Goal: Task Accomplishment & Management: Use online tool/utility

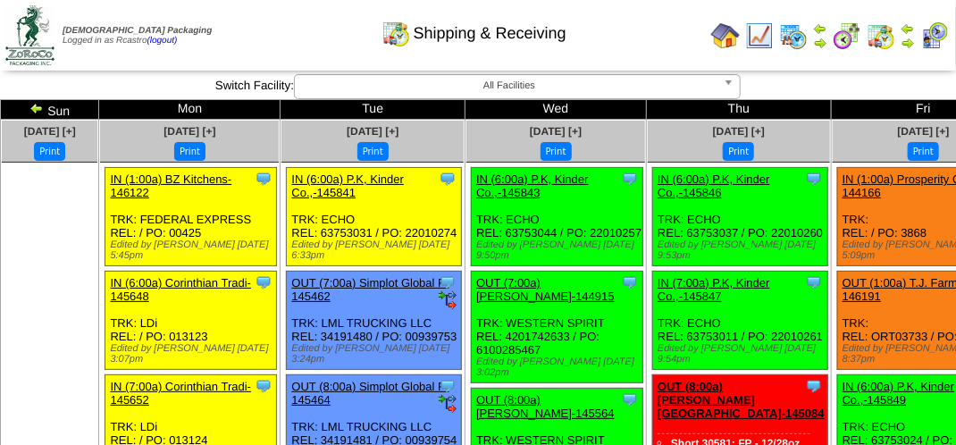
click at [937, 37] on img at bounding box center [934, 35] width 29 height 29
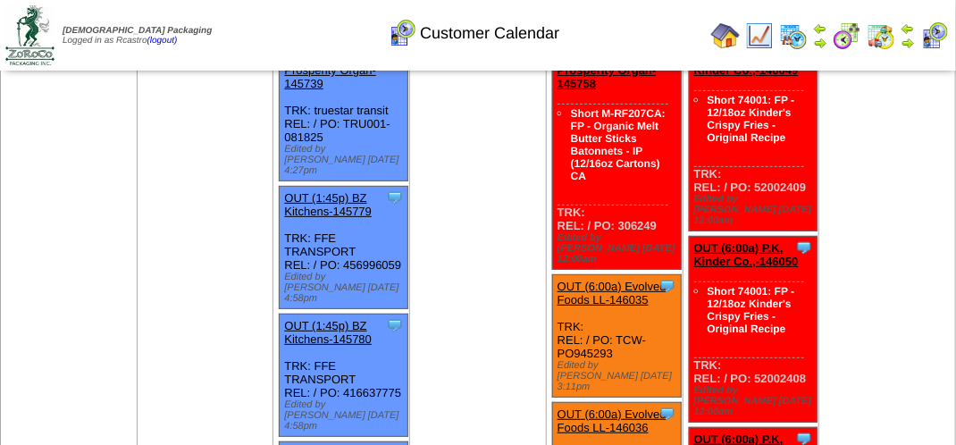
scroll to position [268, 0]
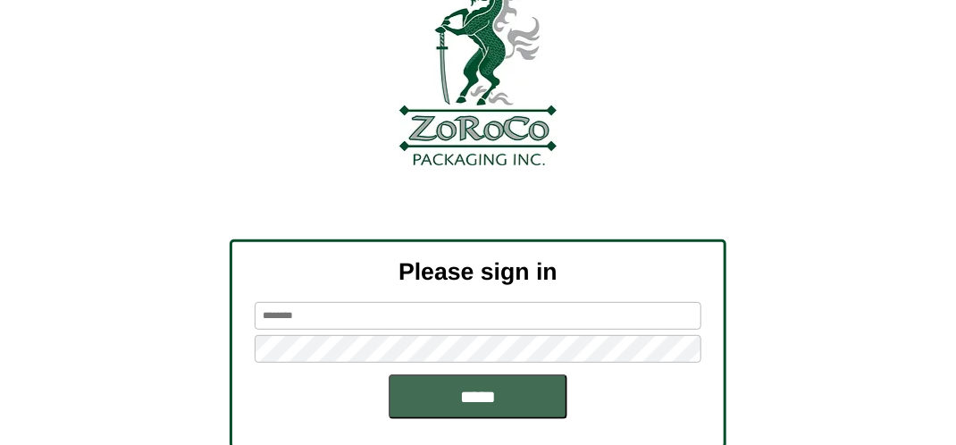
scroll to position [202, 0]
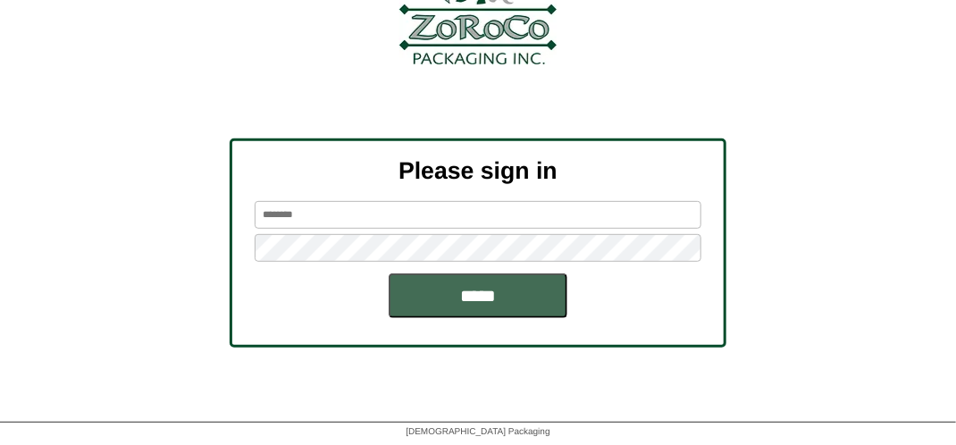
type input "*******"
click at [493, 295] on input "*****" at bounding box center [478, 295] width 179 height 45
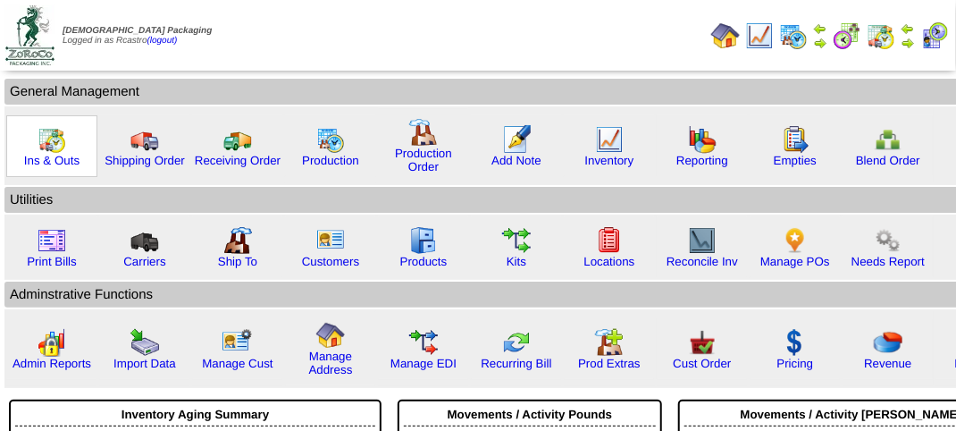
click at [57, 138] on img at bounding box center [52, 139] width 29 height 29
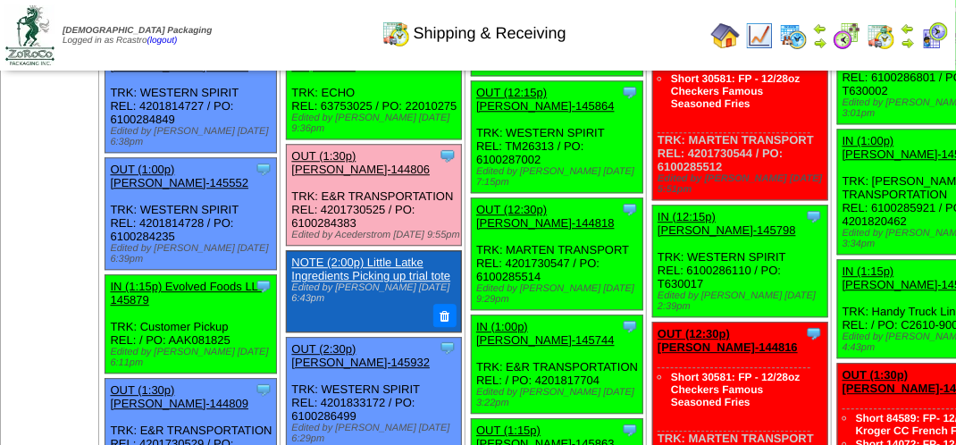
scroll to position [1697, 0]
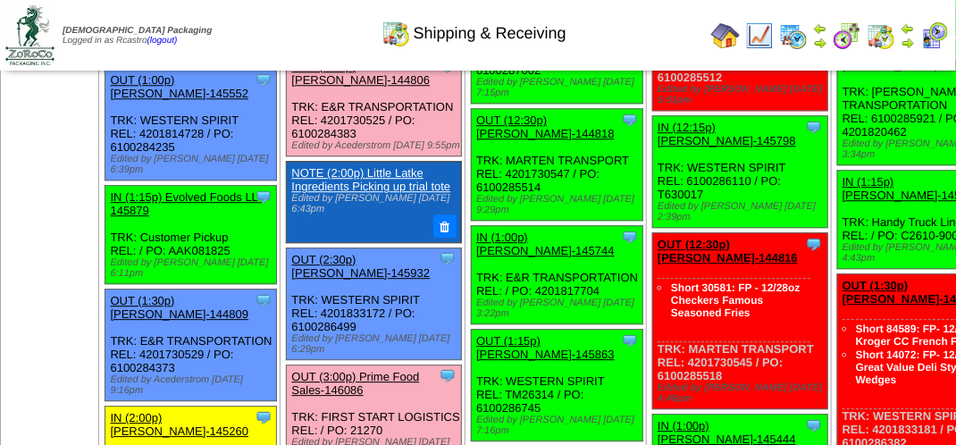
click at [306, 87] on link "OUT (1:30p) Lamb-Weston-144806" at bounding box center [360, 73] width 138 height 27
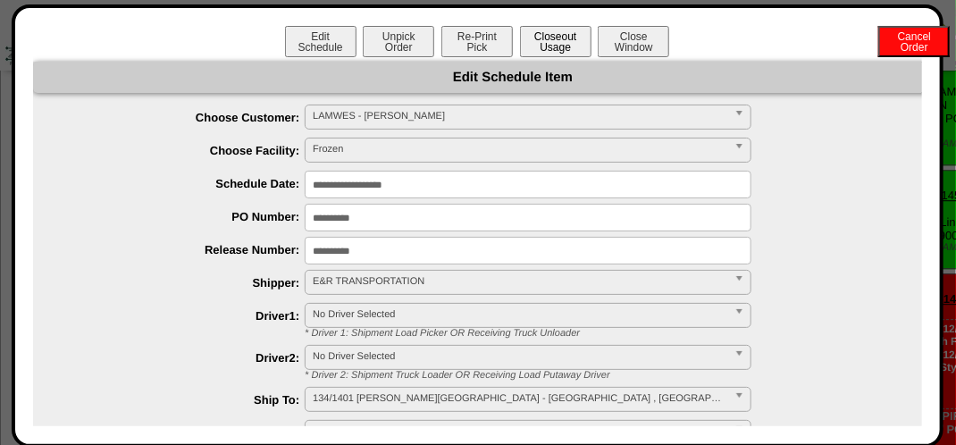
click at [550, 47] on button "Closeout Usage" at bounding box center [555, 41] width 71 height 31
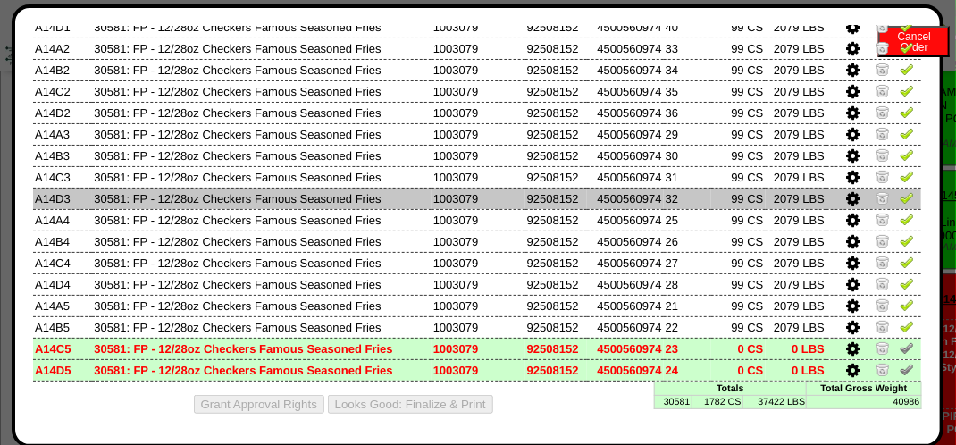
scroll to position [183, 0]
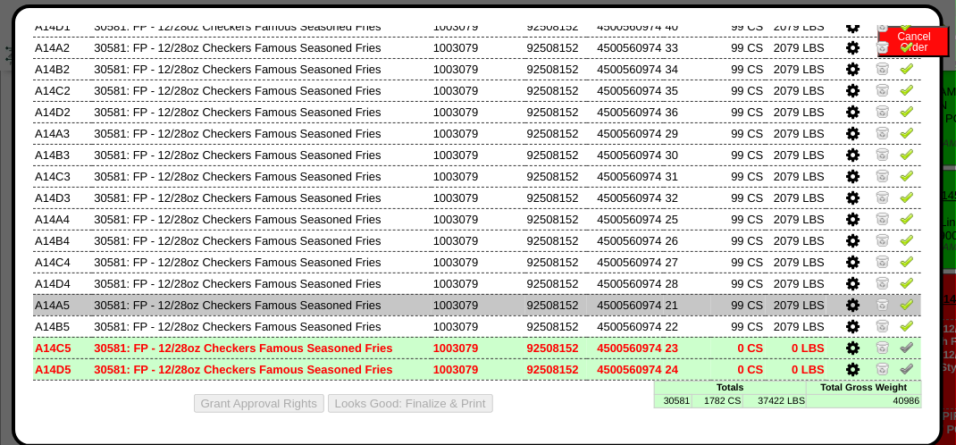
click at [846, 305] on icon at bounding box center [852, 306] width 13 height 16
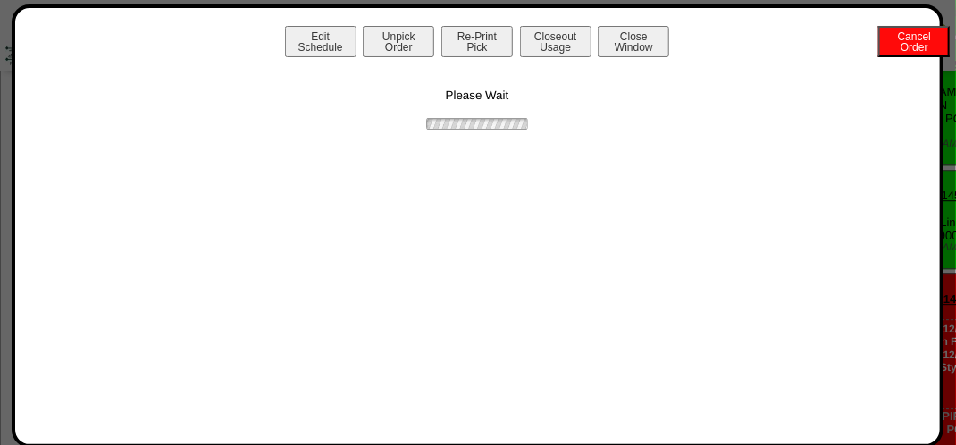
scroll to position [0, 0]
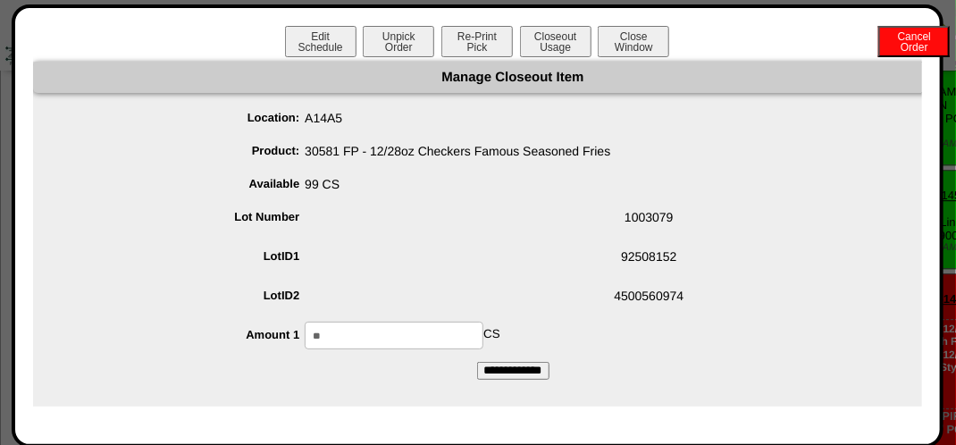
click at [422, 327] on input "**" at bounding box center [394, 336] width 179 height 28
type input "*"
click at [500, 365] on input "**********" at bounding box center [513, 371] width 72 height 18
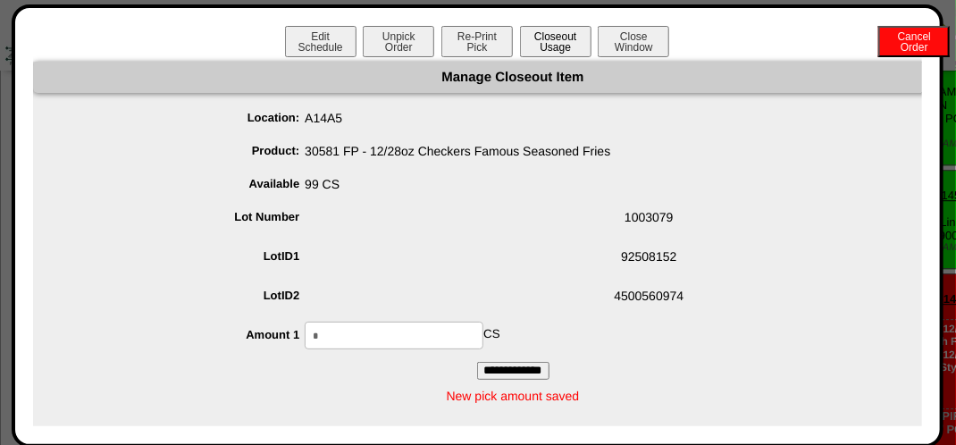
click at [541, 45] on button "Closeout Usage" at bounding box center [555, 41] width 71 height 31
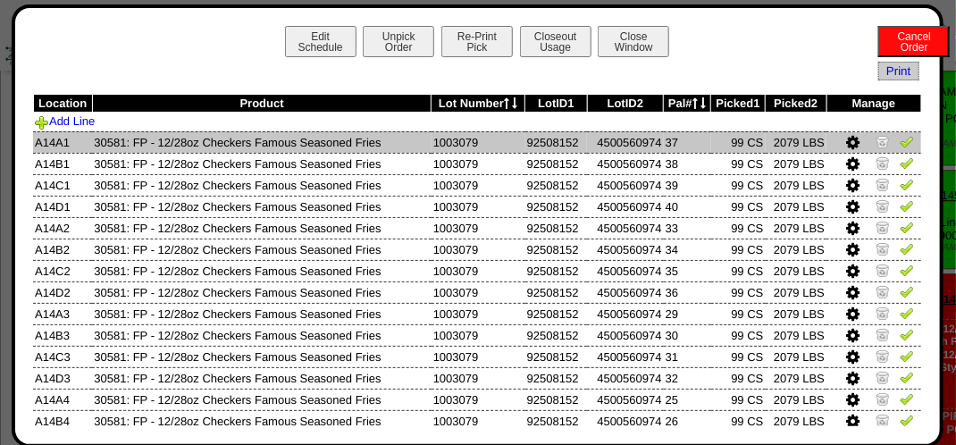
click at [900, 146] on img at bounding box center [907, 141] width 14 height 14
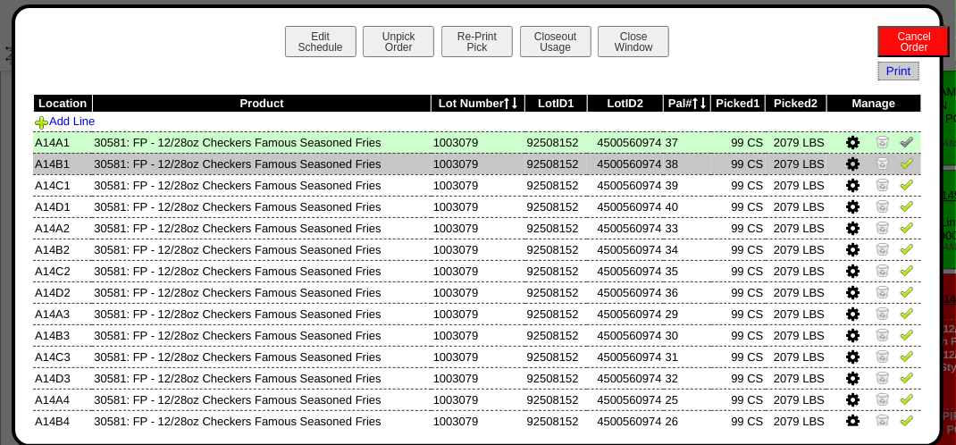
click at [900, 166] on img at bounding box center [907, 162] width 14 height 14
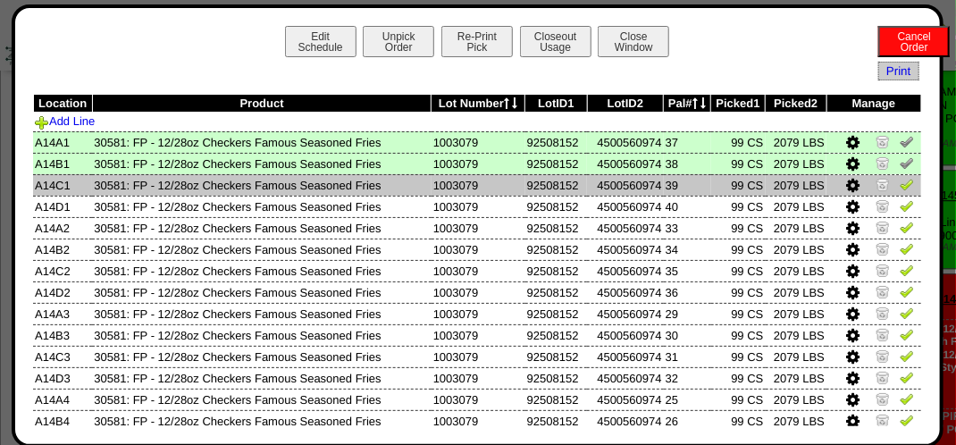
click at [900, 186] on img at bounding box center [907, 184] width 14 height 14
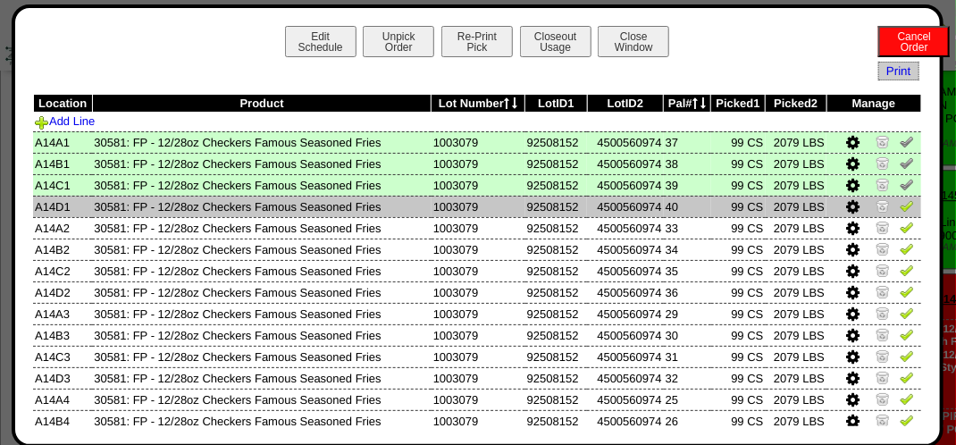
click at [900, 211] on img at bounding box center [907, 205] width 14 height 14
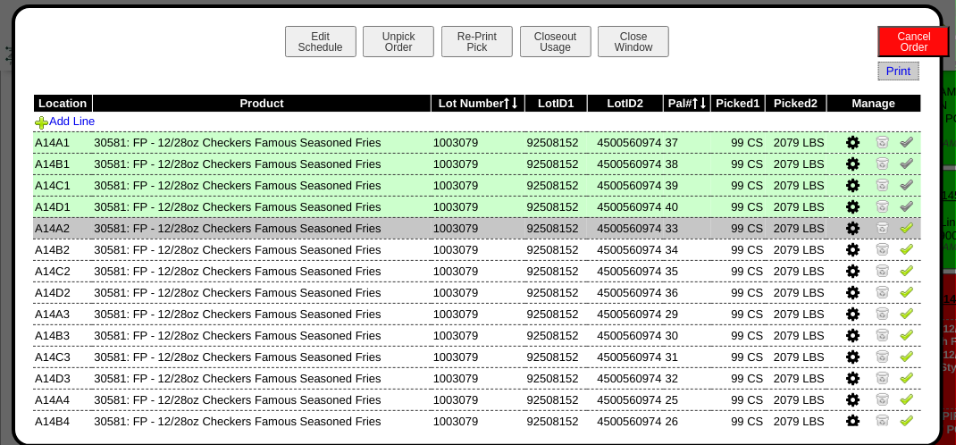
click at [900, 234] on img at bounding box center [907, 227] width 14 height 14
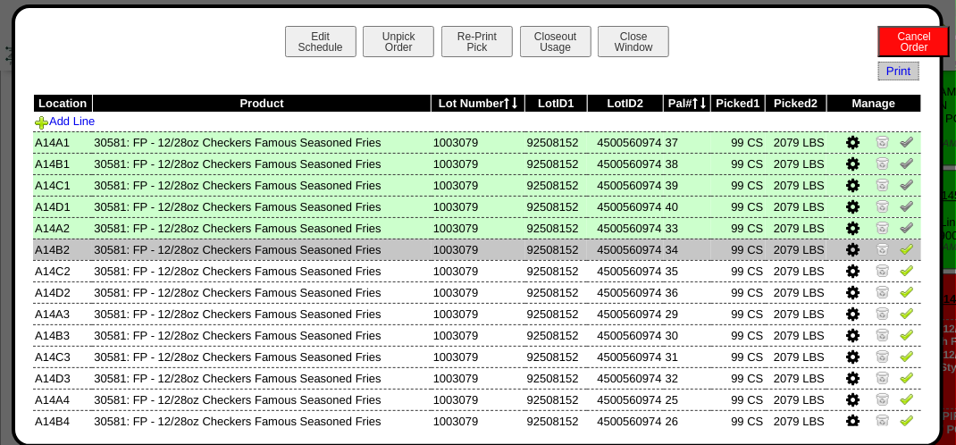
click at [900, 250] on img at bounding box center [907, 248] width 14 height 14
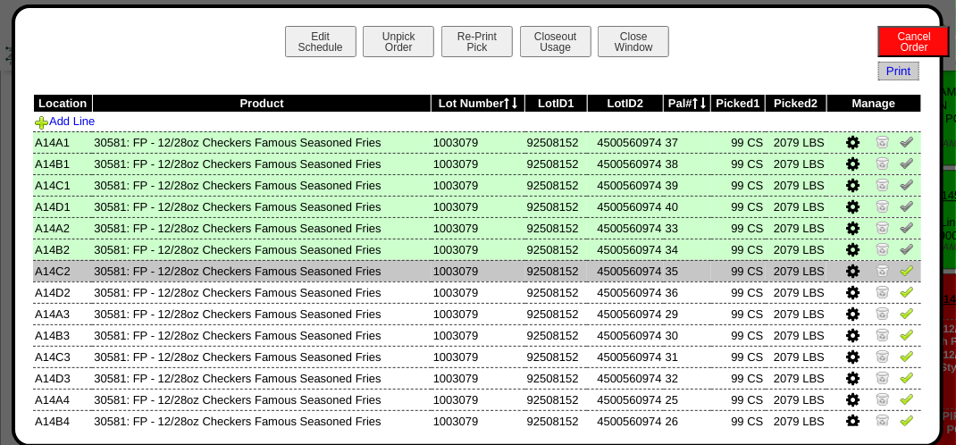
click at [901, 269] on img at bounding box center [907, 270] width 14 height 14
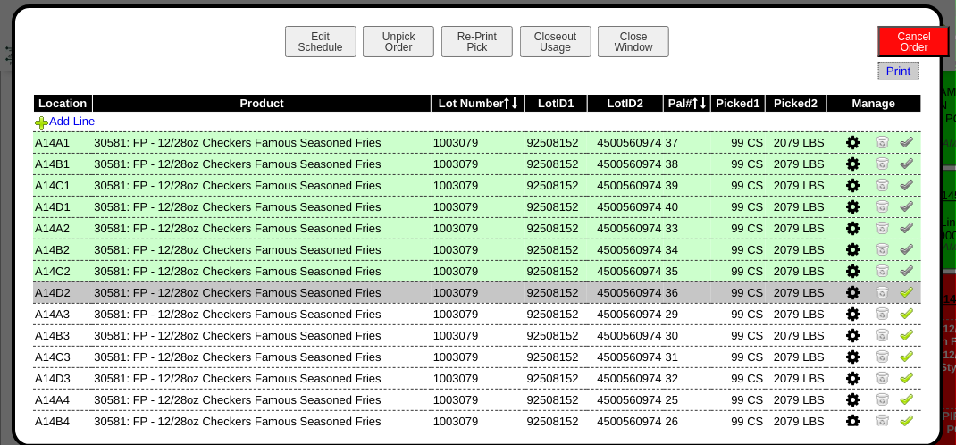
click at [900, 292] on img at bounding box center [907, 291] width 14 height 14
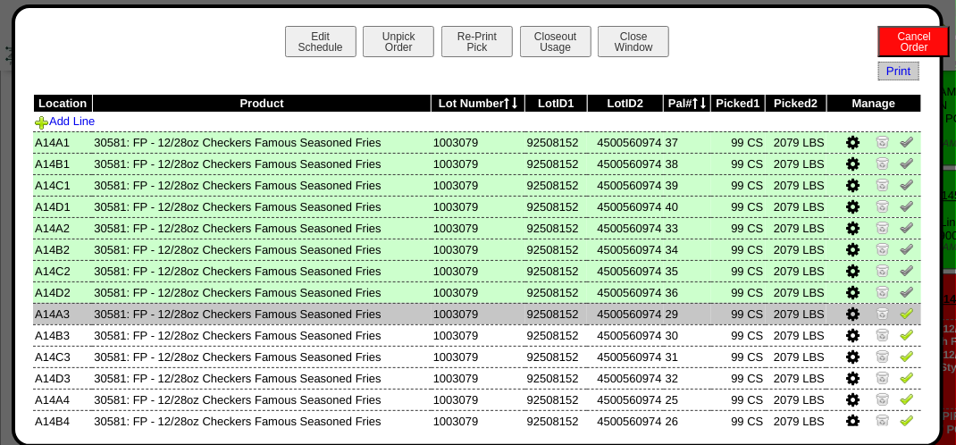
click at [900, 314] on img at bounding box center [907, 313] width 14 height 14
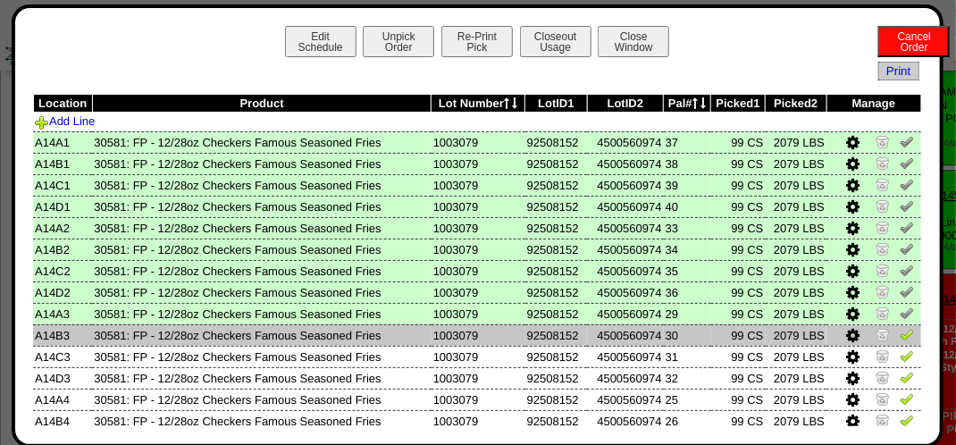
click at [900, 339] on img at bounding box center [907, 334] width 14 height 14
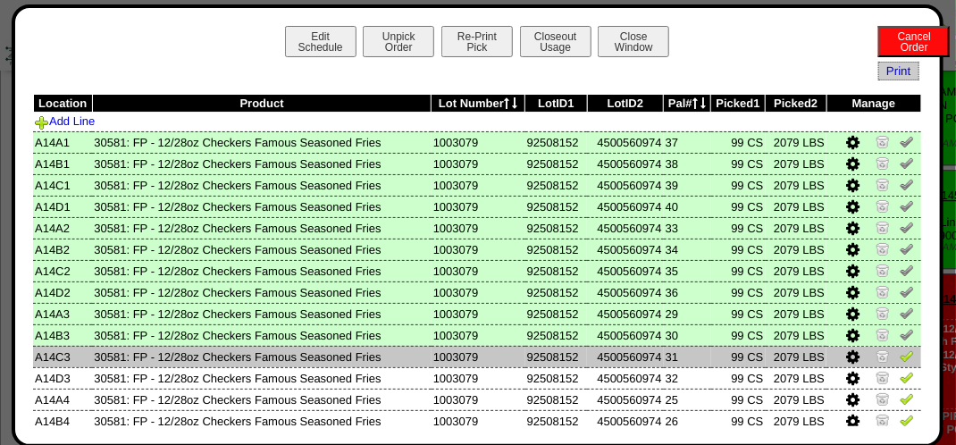
click at [900, 361] on img at bounding box center [907, 355] width 14 height 14
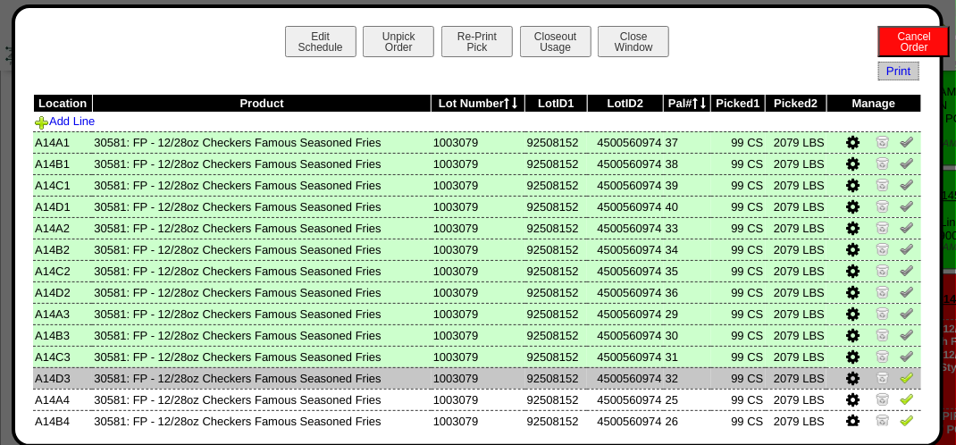
click at [900, 381] on img at bounding box center [907, 377] width 14 height 14
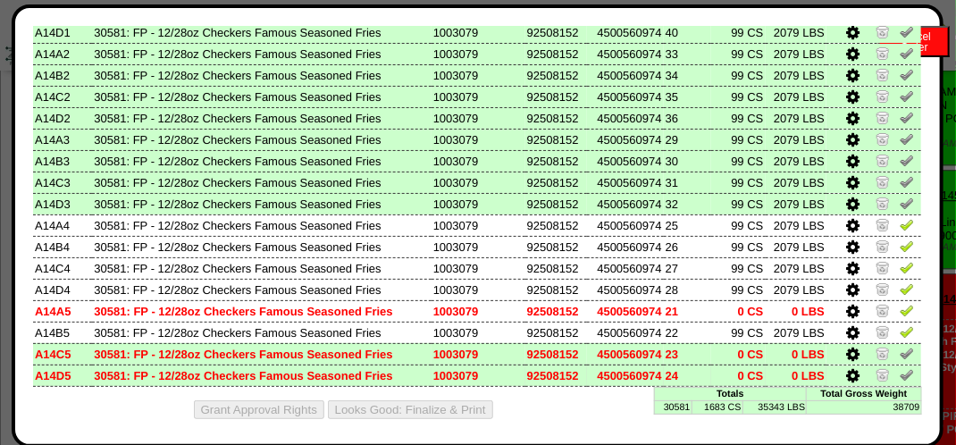
scroll to position [179, 0]
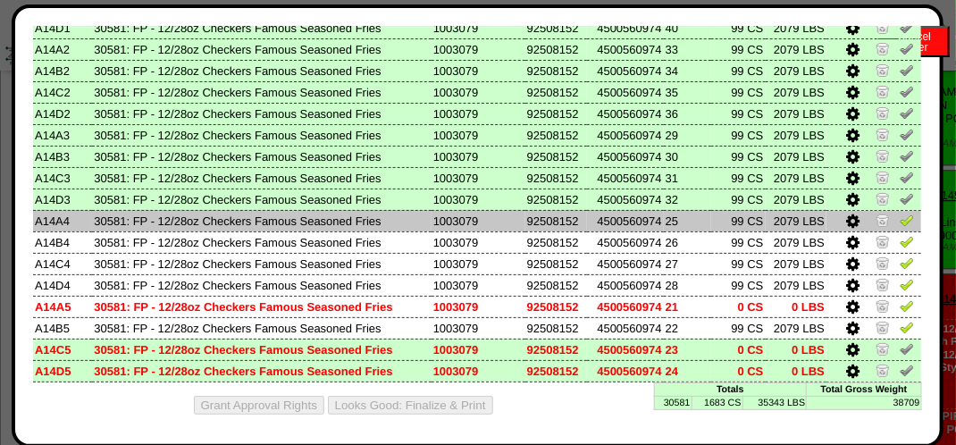
click at [900, 226] on img at bounding box center [907, 220] width 14 height 14
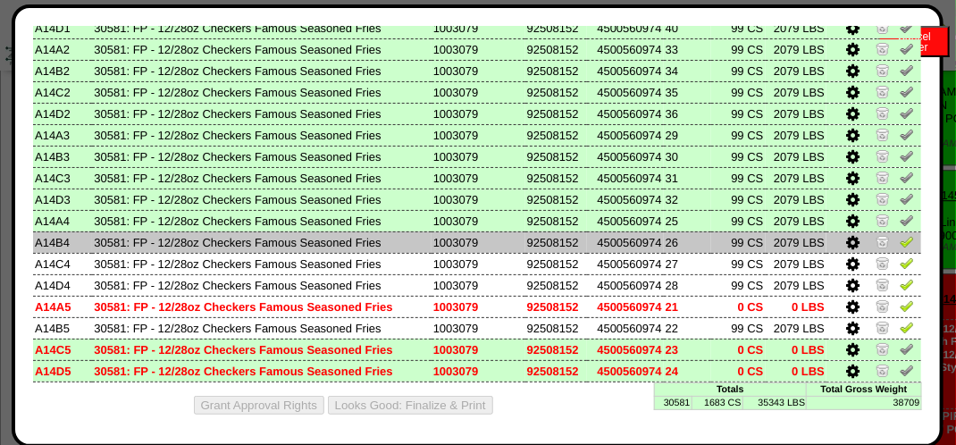
click at [901, 241] on img at bounding box center [907, 241] width 14 height 14
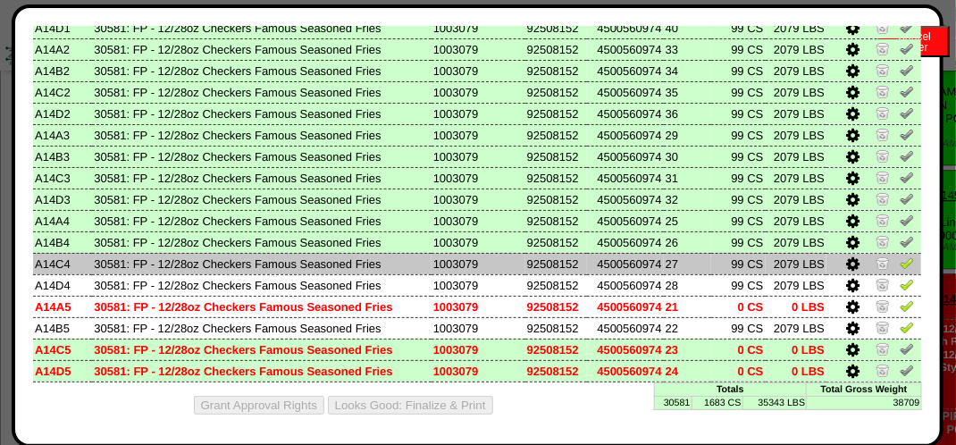
click at [900, 264] on img at bounding box center [907, 263] width 14 height 14
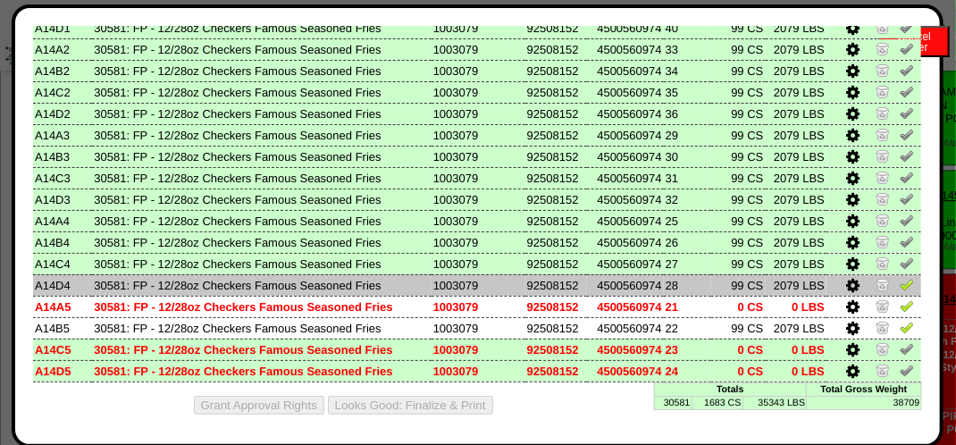
click at [900, 281] on img at bounding box center [907, 284] width 14 height 14
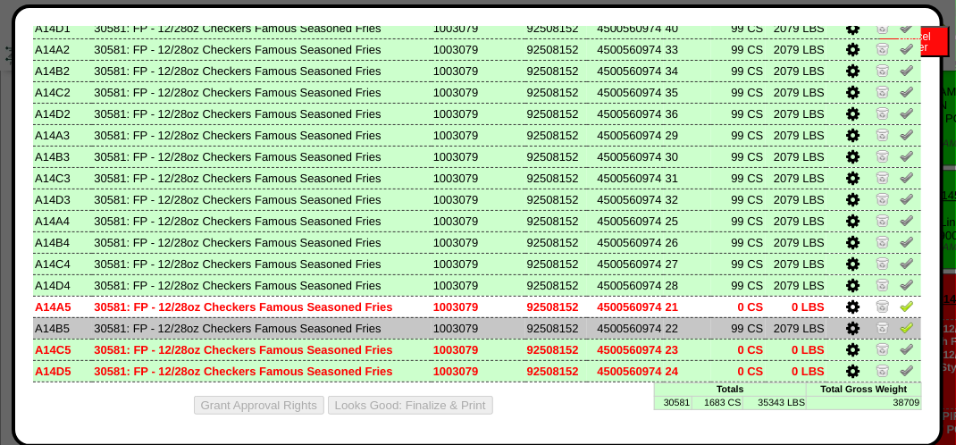
click at [900, 333] on img at bounding box center [907, 327] width 14 height 14
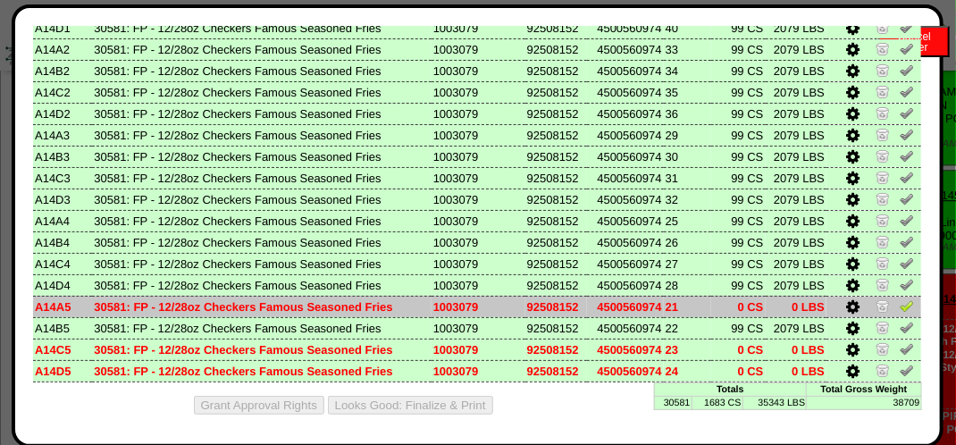
click at [900, 306] on img at bounding box center [907, 305] width 14 height 14
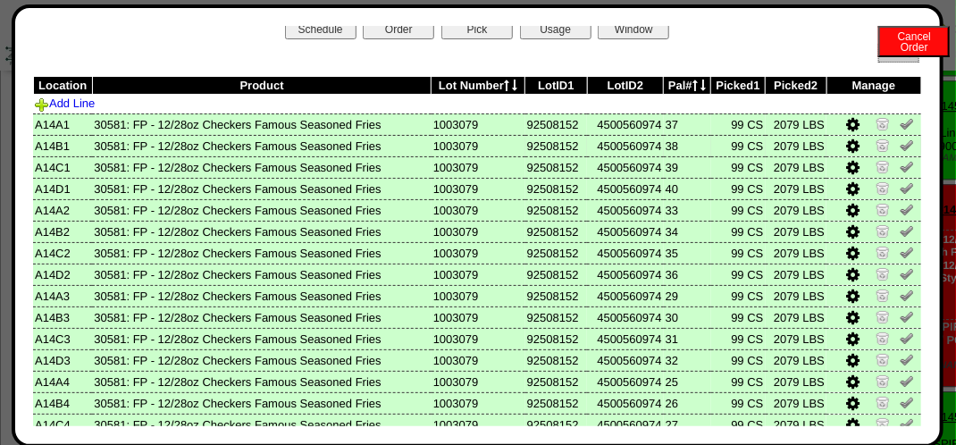
scroll to position [0, 0]
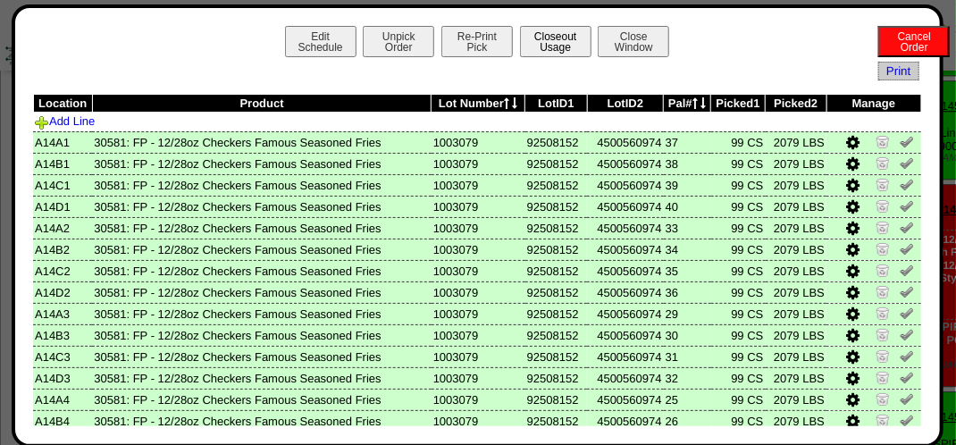
click at [547, 36] on button "Closeout Usage" at bounding box center [555, 41] width 71 height 31
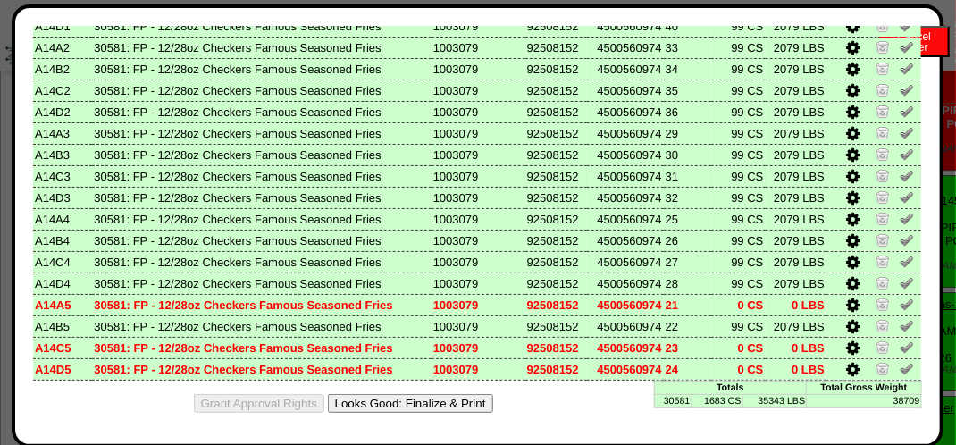
scroll to position [2055, 0]
click at [407, 398] on button "Looks Good: Finalize & Print" at bounding box center [410, 403] width 165 height 19
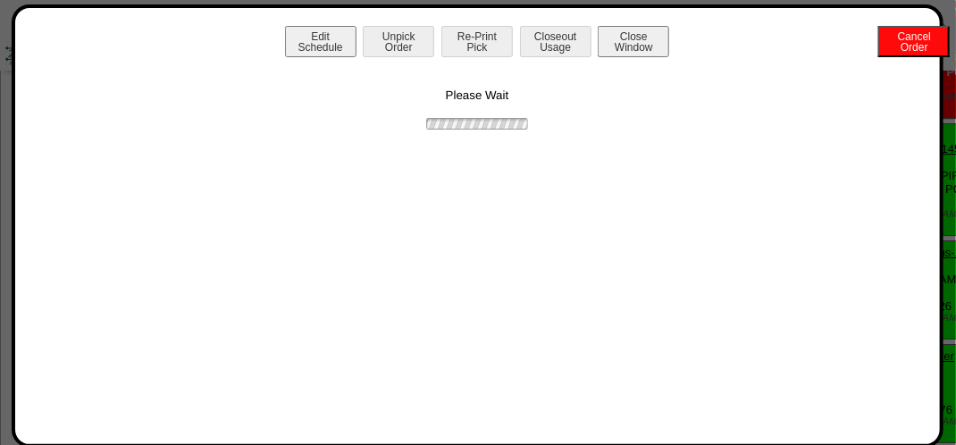
scroll to position [0, 0]
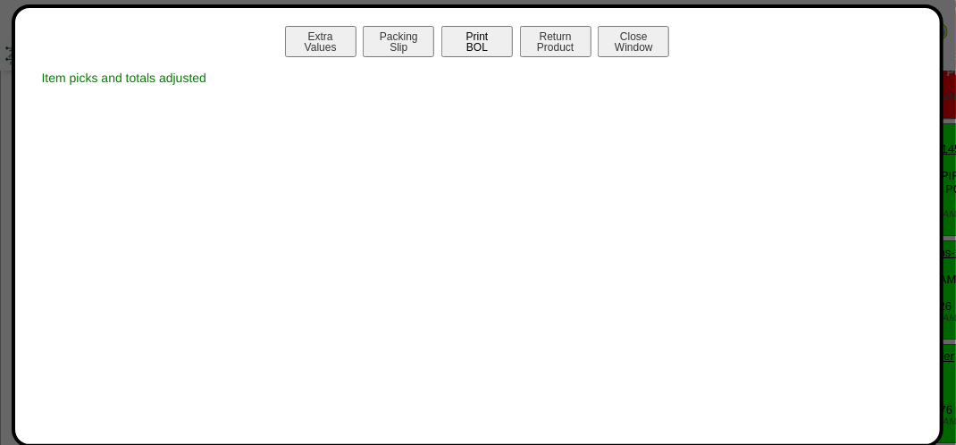
click at [479, 41] on button "Print BOL" at bounding box center [476, 41] width 71 height 31
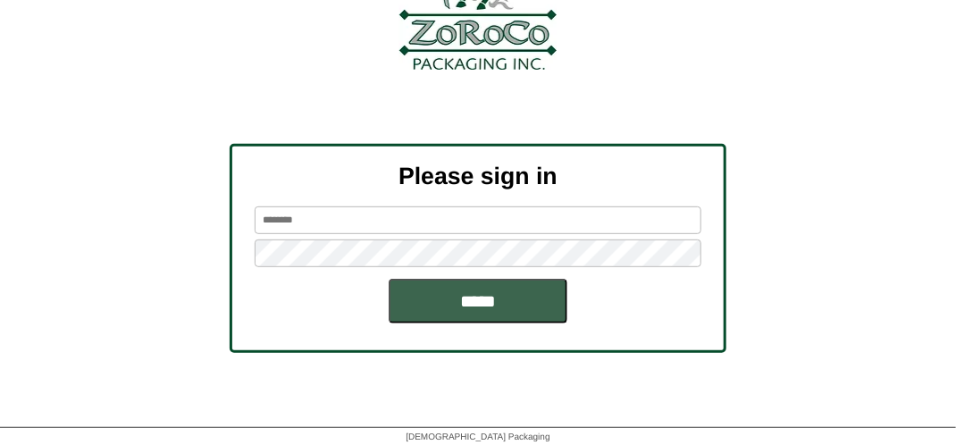
scroll to position [202, 0]
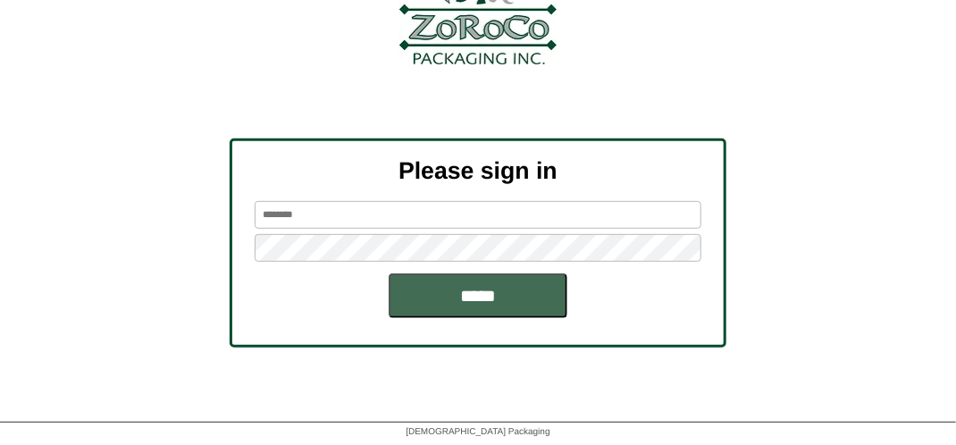
type input "*******"
click at [482, 297] on input "*****" at bounding box center [478, 295] width 179 height 45
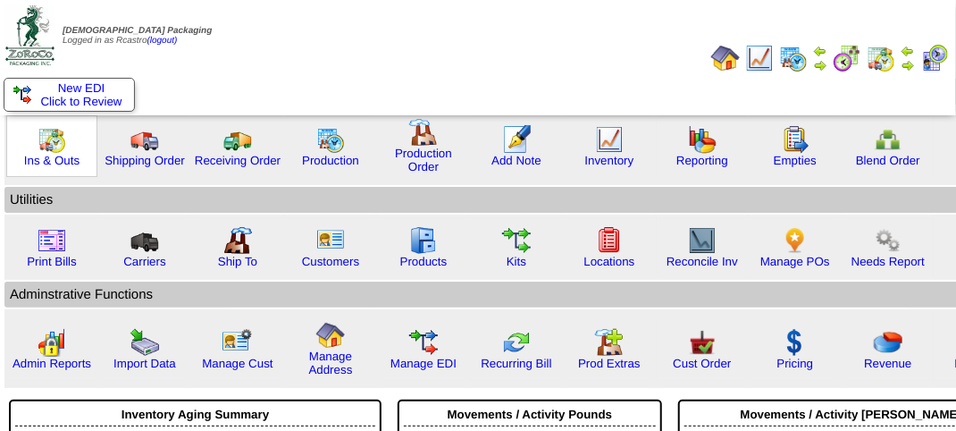
click at [57, 143] on img at bounding box center [52, 139] width 29 height 29
click at [56, 143] on img at bounding box center [52, 139] width 29 height 29
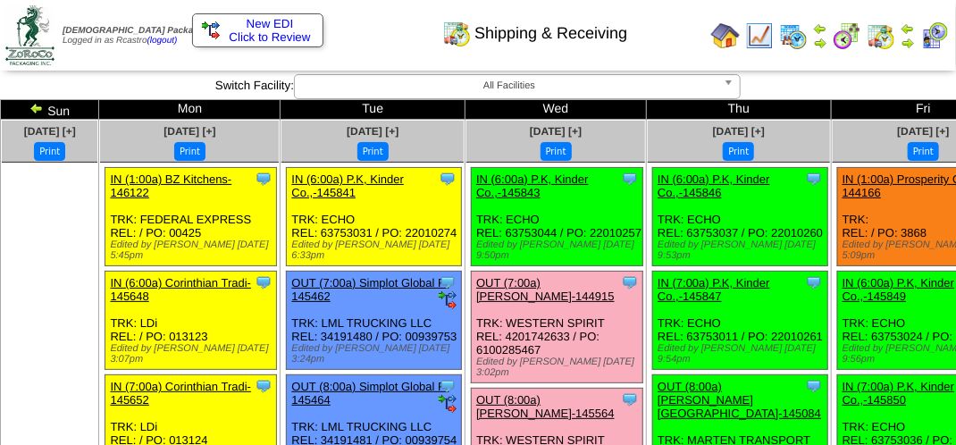
click at [396, 33] on div "Shipping & Receiving" at bounding box center [474, 27] width 546 height 49
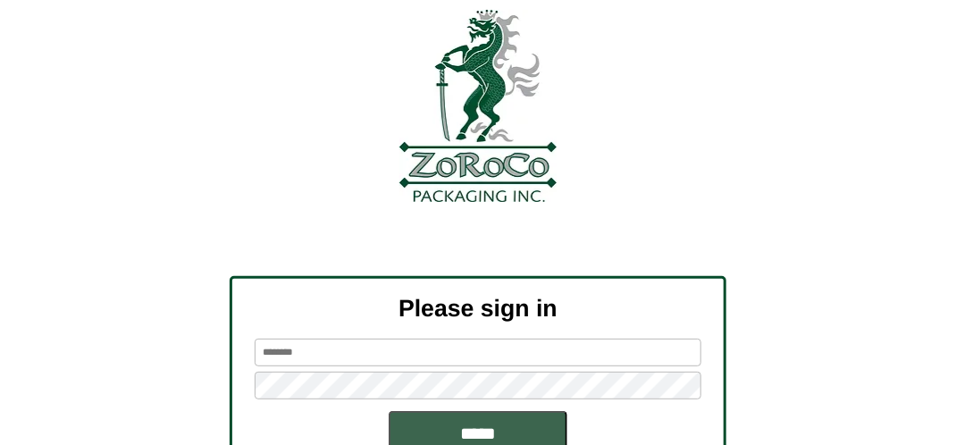
scroll to position [179, 0]
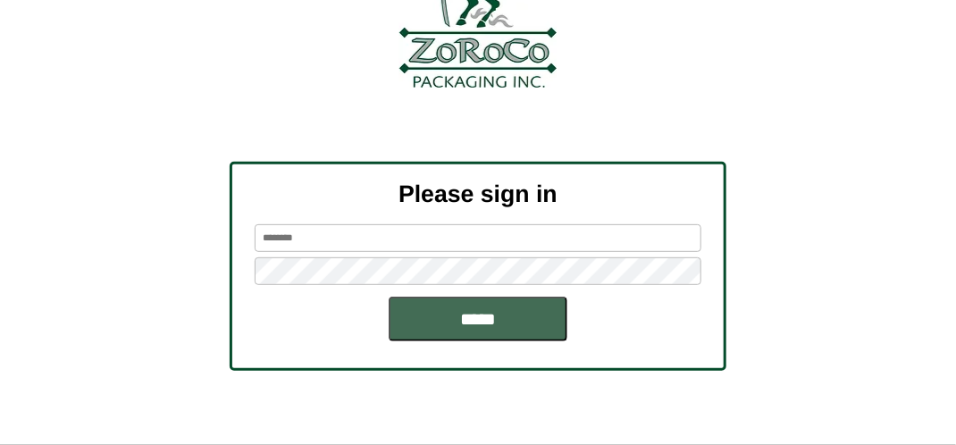
type input "*******"
click at [540, 314] on input "*****" at bounding box center [478, 319] width 179 height 45
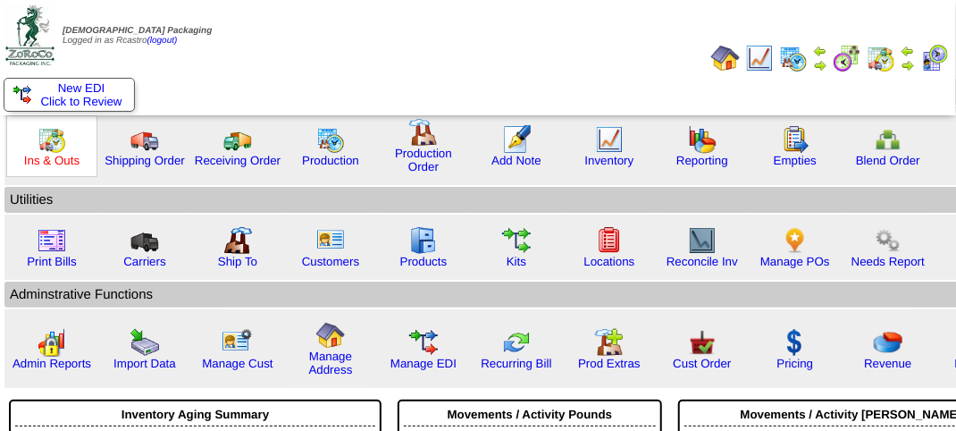
click at [63, 155] on link "Ins & Outs" at bounding box center [51, 160] width 55 height 13
click at [62, 155] on link "Ins & Outs" at bounding box center [51, 160] width 55 height 13
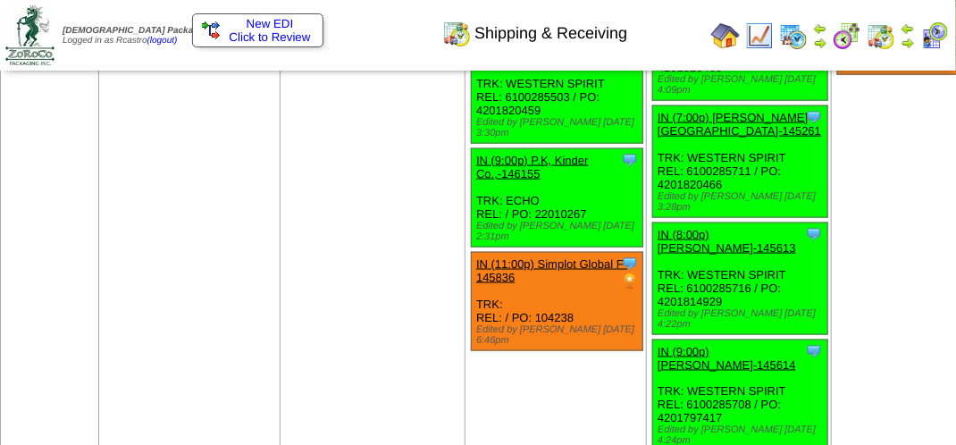
scroll to position [3216, 0]
